Goal: Transaction & Acquisition: Purchase product/service

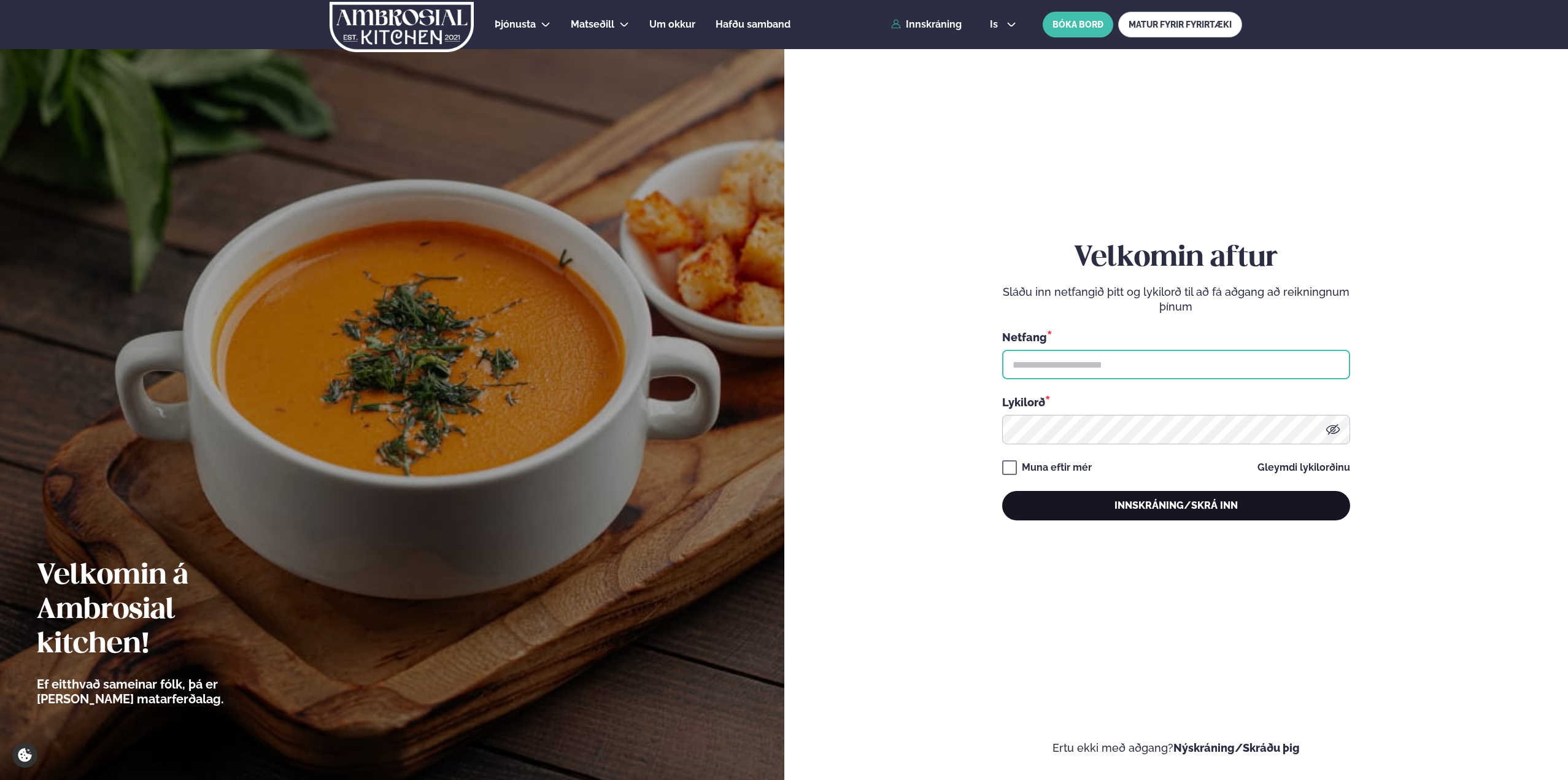
type input "**********"
click at [1092, 508] on button "Innskráning/Skrá inn" at bounding box center [1176, 506] width 348 height 29
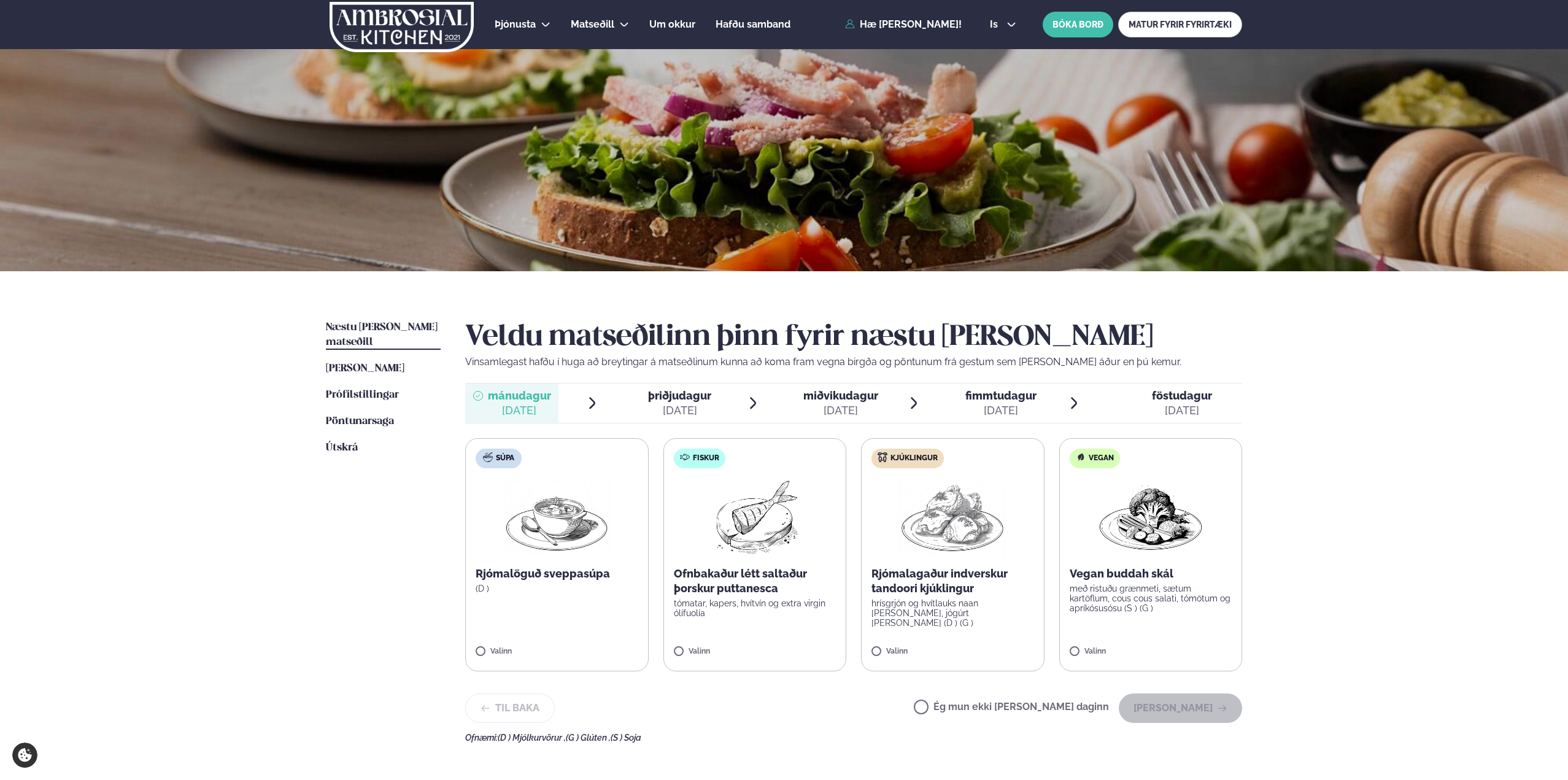
click at [987, 399] on span "fimmtudagur" at bounding box center [1002, 395] width 72 height 13
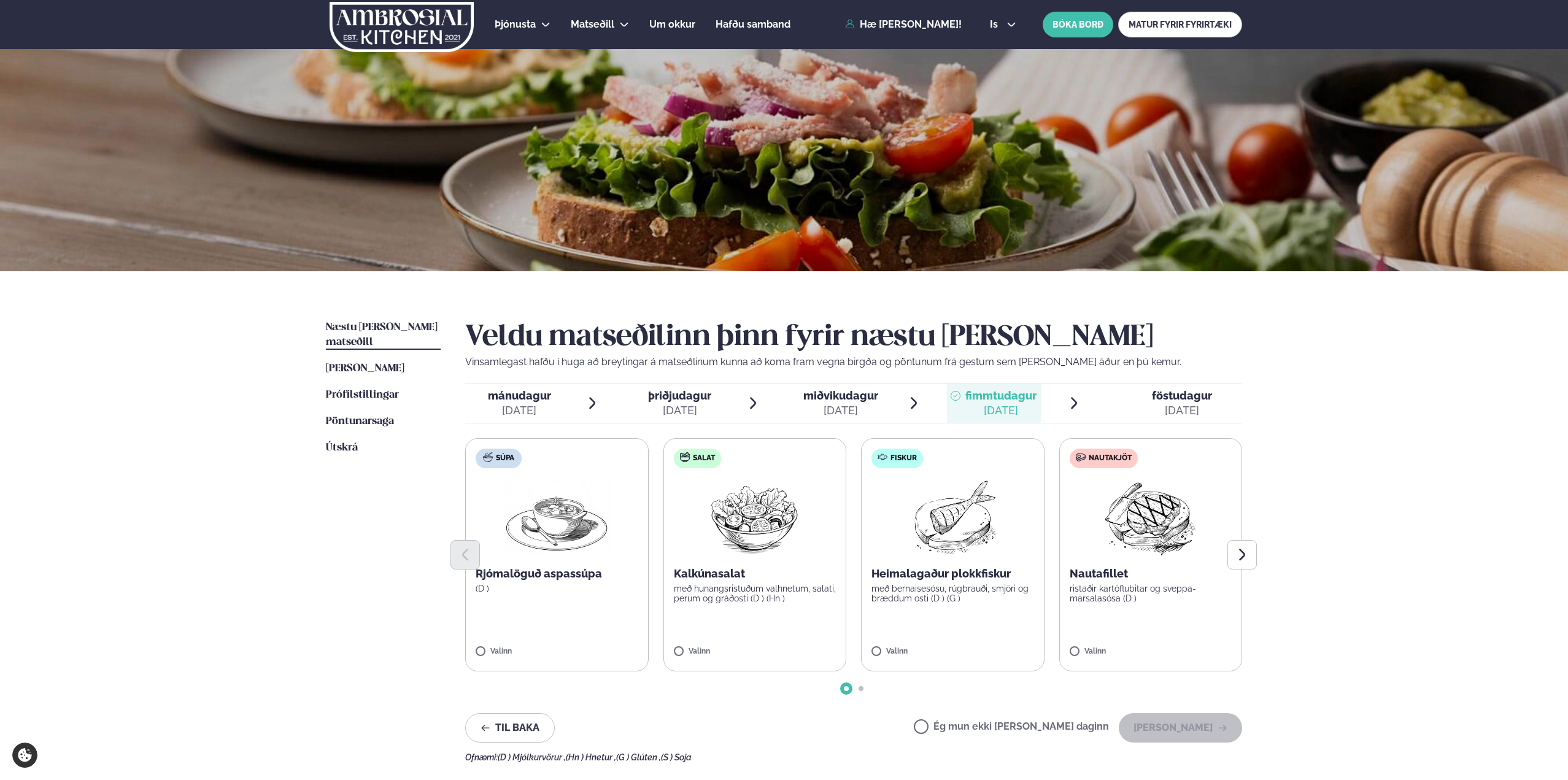
click at [1143, 514] on img at bounding box center [1150, 517] width 108 height 78
click at [1166, 727] on button "[PERSON_NAME]" at bounding box center [1180, 728] width 124 height 29
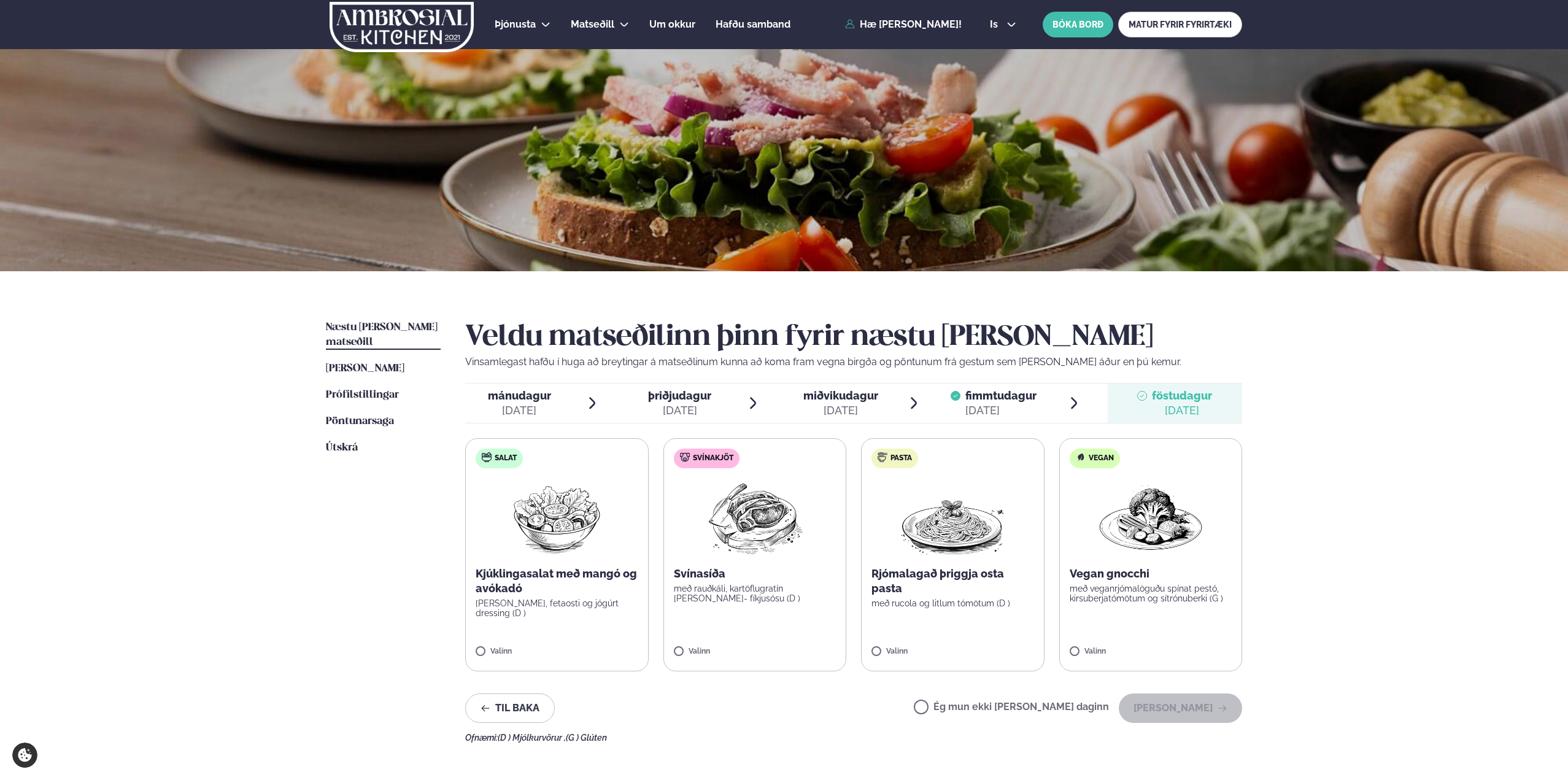
click at [834, 399] on span "miðvikudagur" at bounding box center [840, 395] width 74 height 13
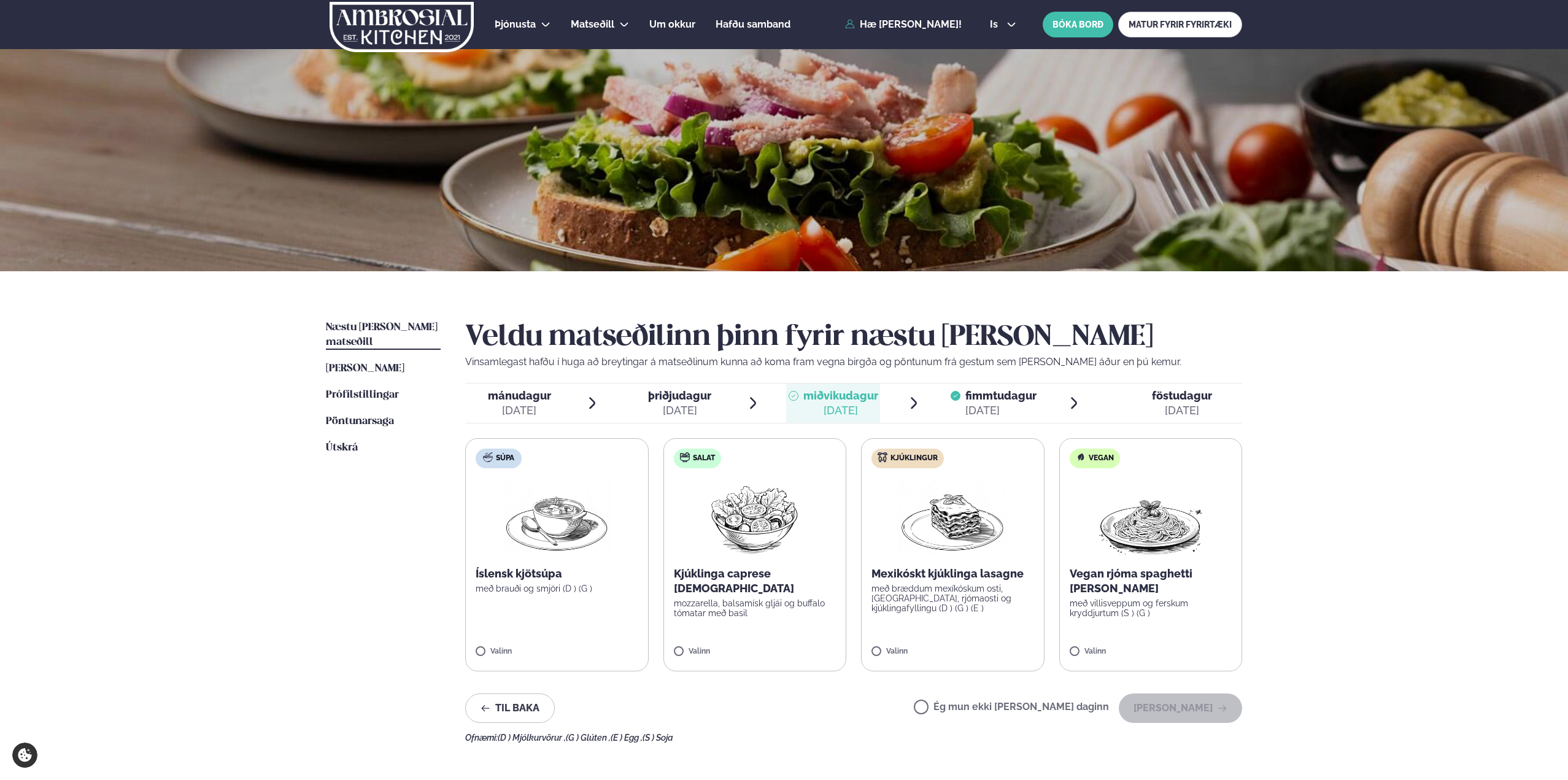
click at [543, 535] on img at bounding box center [557, 517] width 108 height 78
click at [1193, 701] on button "[PERSON_NAME]" at bounding box center [1180, 708] width 124 height 29
